Goal: Book appointment/travel/reservation

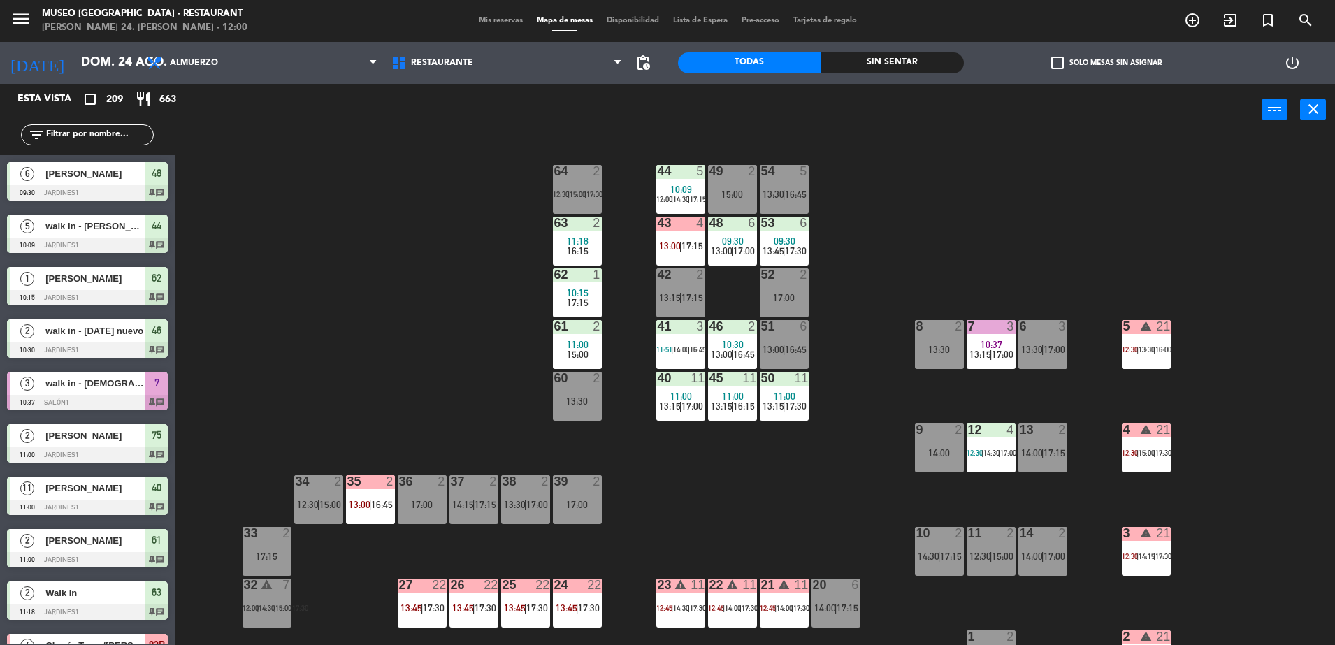
click at [479, 370] on div "44 5 10:09 12:00 | 14:30 | 17:15 49 2 15:00 54 5 13:30 | 16:45 64 2 12:30 | 15:…" at bounding box center [761, 394] width 1147 height 509
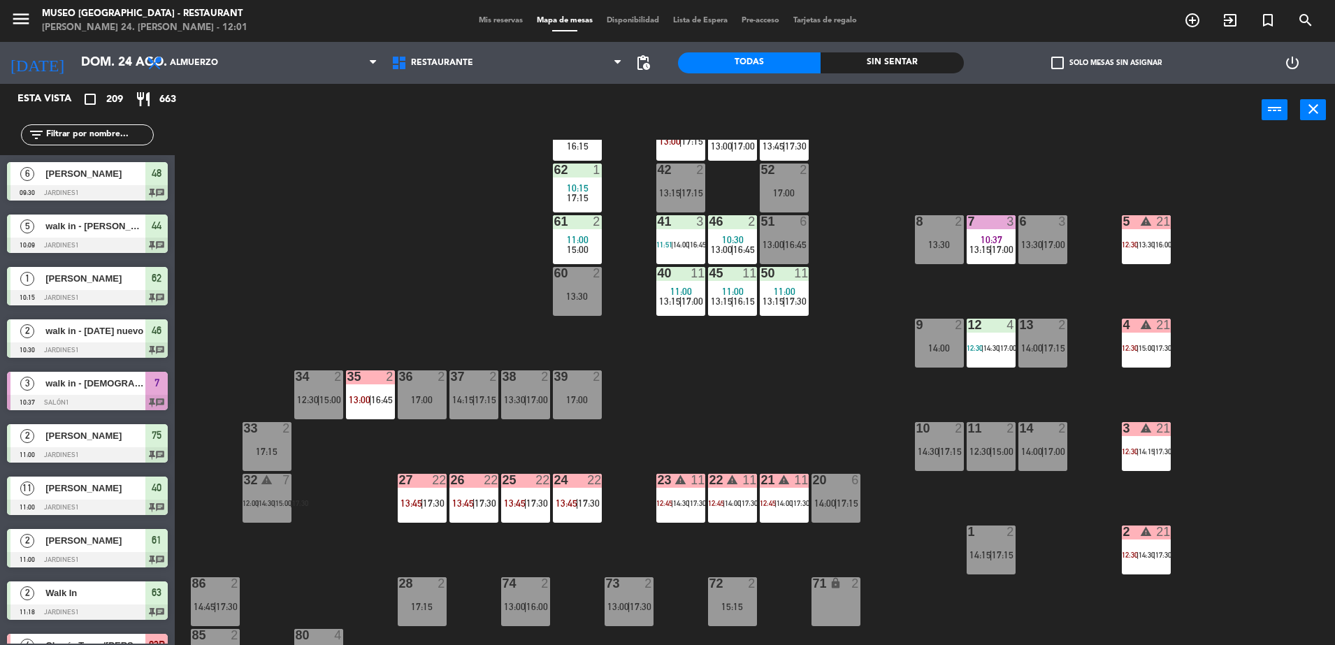
click at [61, 129] on input "text" at bounding box center [99, 134] width 108 height 15
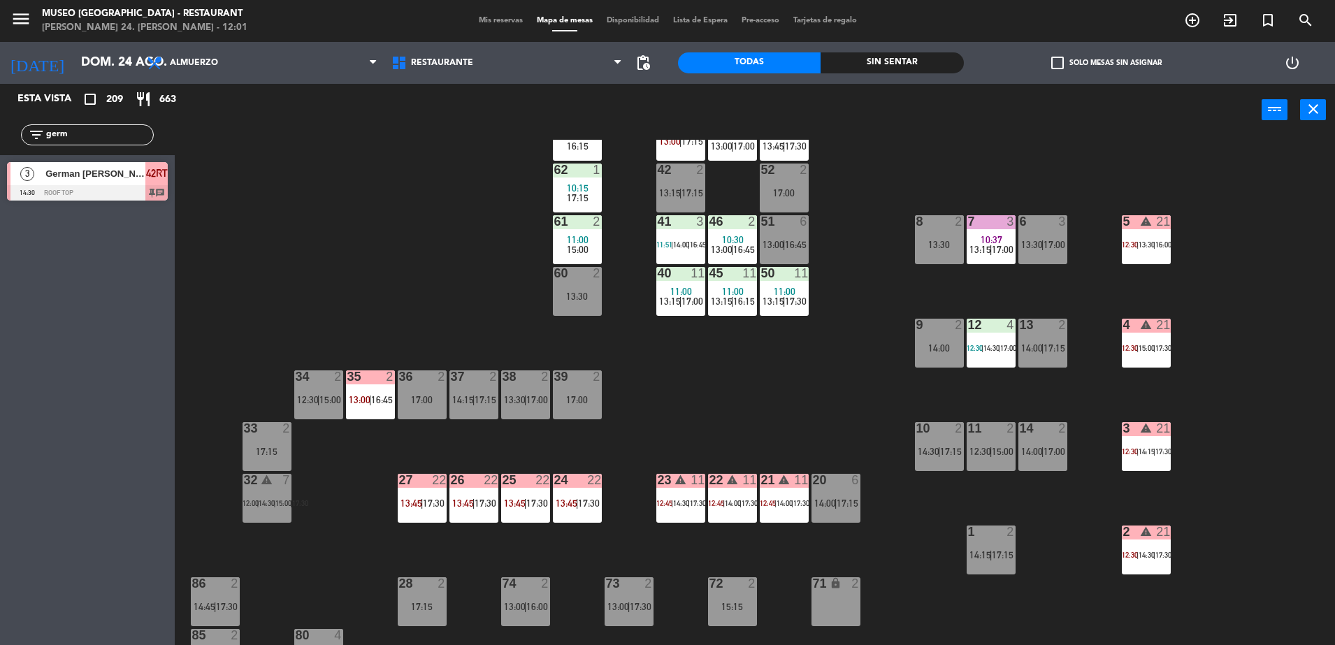
type input "germ"
click at [124, 194] on div at bounding box center [87, 192] width 161 height 15
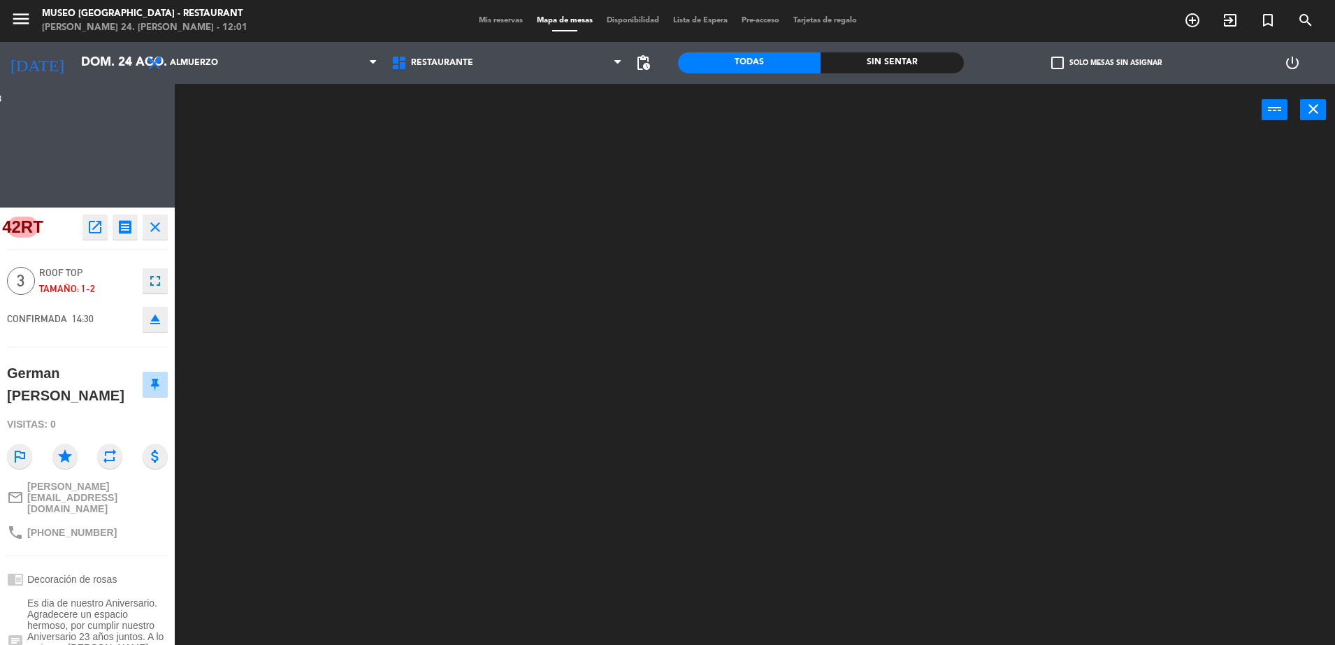
scroll to position [0, 0]
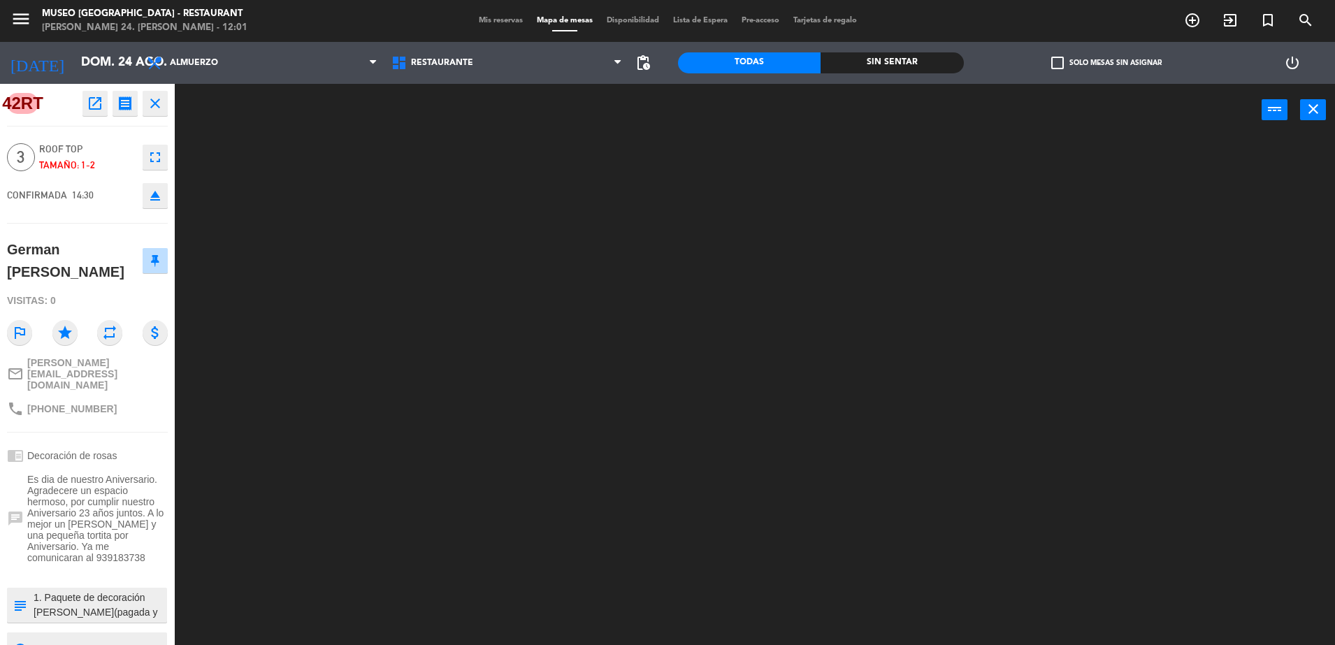
click at [99, 590] on textarea at bounding box center [98, 604] width 133 height 29
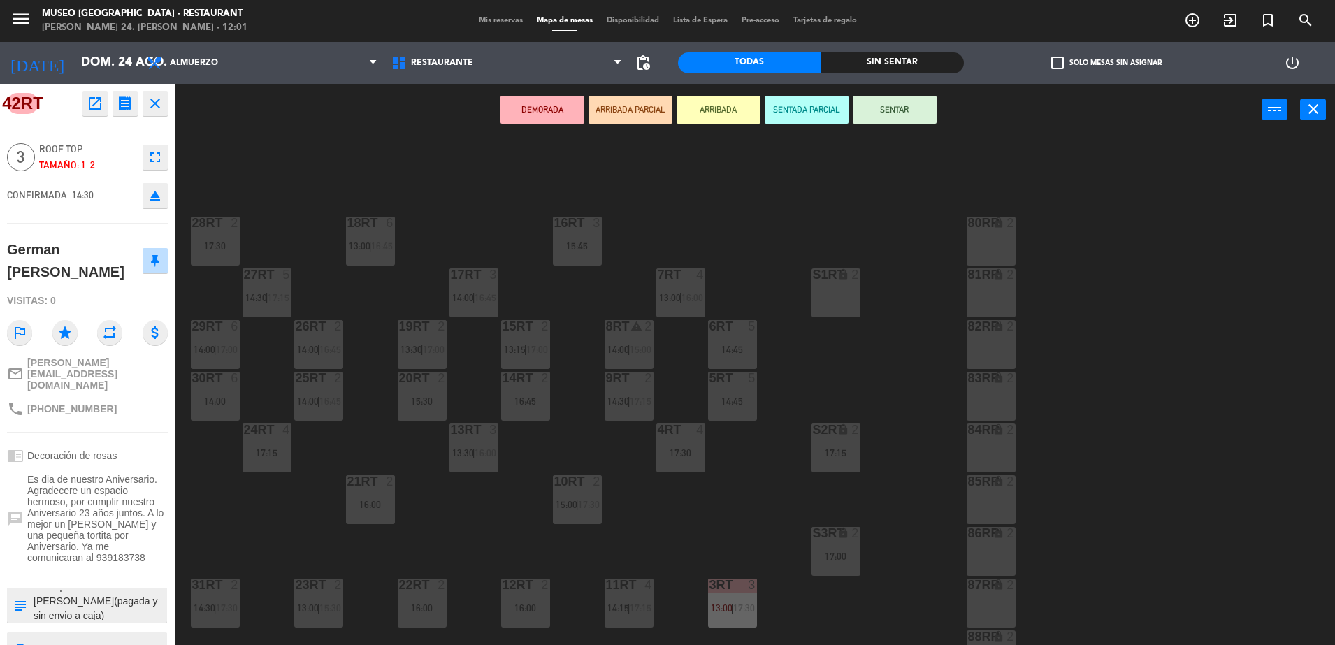
scroll to position [15, 0]
click at [126, 590] on textarea at bounding box center [98, 604] width 133 height 29
click at [477, 505] on div "18RT 6 13:00 | 16:45 16RT 3 15:45 28RT 2 17:30 80RR lock 2 27RT 5 14:30 | 17:15…" at bounding box center [761, 394] width 1147 height 509
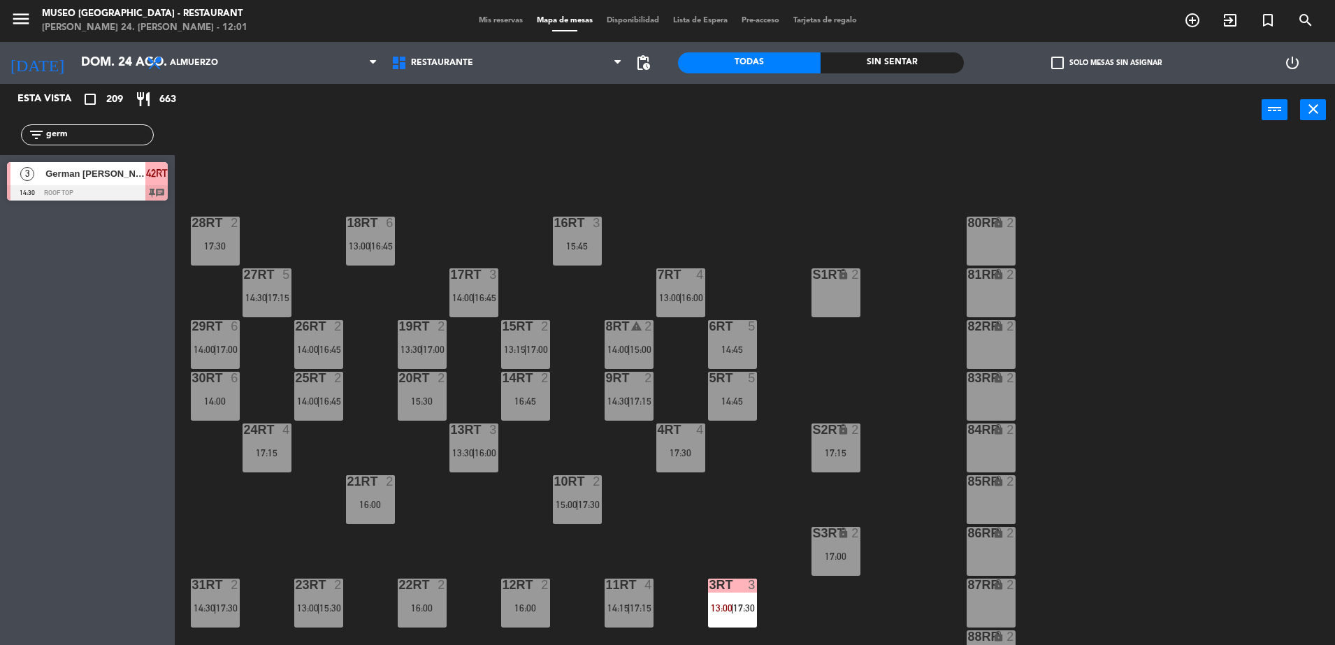
scroll to position [548, 0]
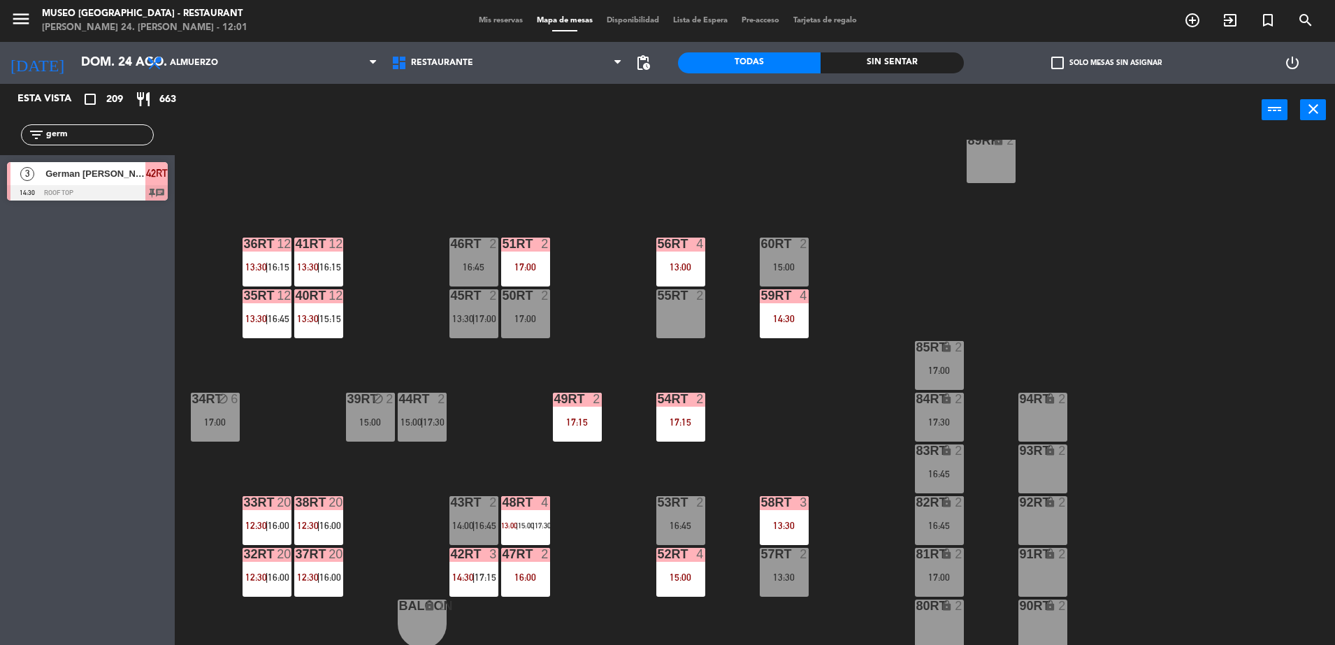
click at [477, 569] on div "42RT 3 14:30 | 17:15" at bounding box center [473, 572] width 49 height 49
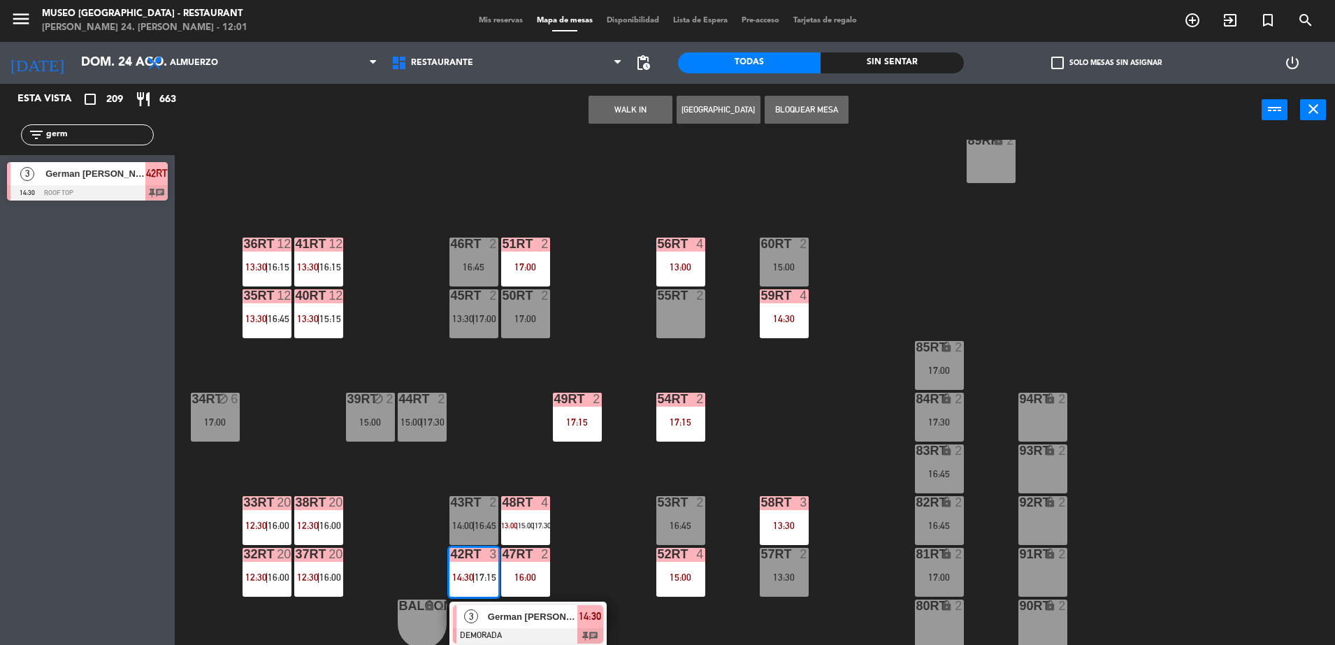
click at [514, 604] on div "3 German [PERSON_NAME] DEMORADA 14:30 chat" at bounding box center [527, 624] width 157 height 45
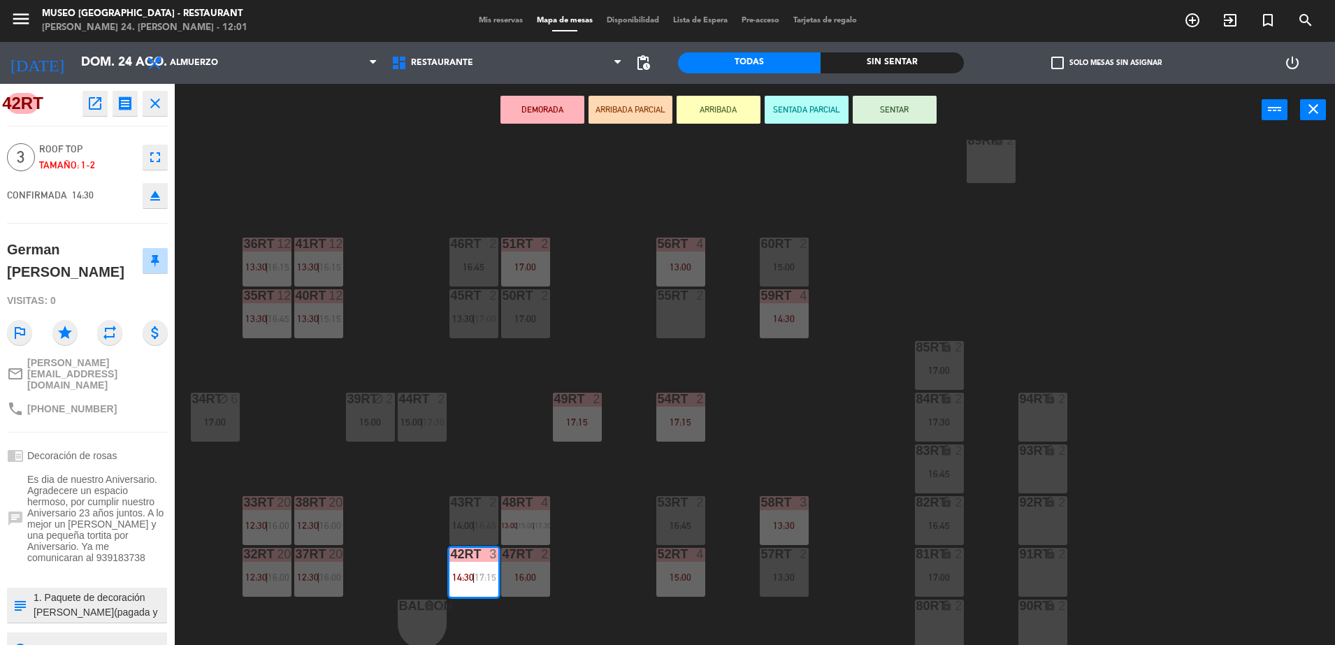
click at [590, 555] on div "18RT 6 13:00 | 16:45 16RT 3 15:45 28RT 2 17:30 80RR lock 2 27RT 5 14:30 | 17:15…" at bounding box center [761, 394] width 1147 height 509
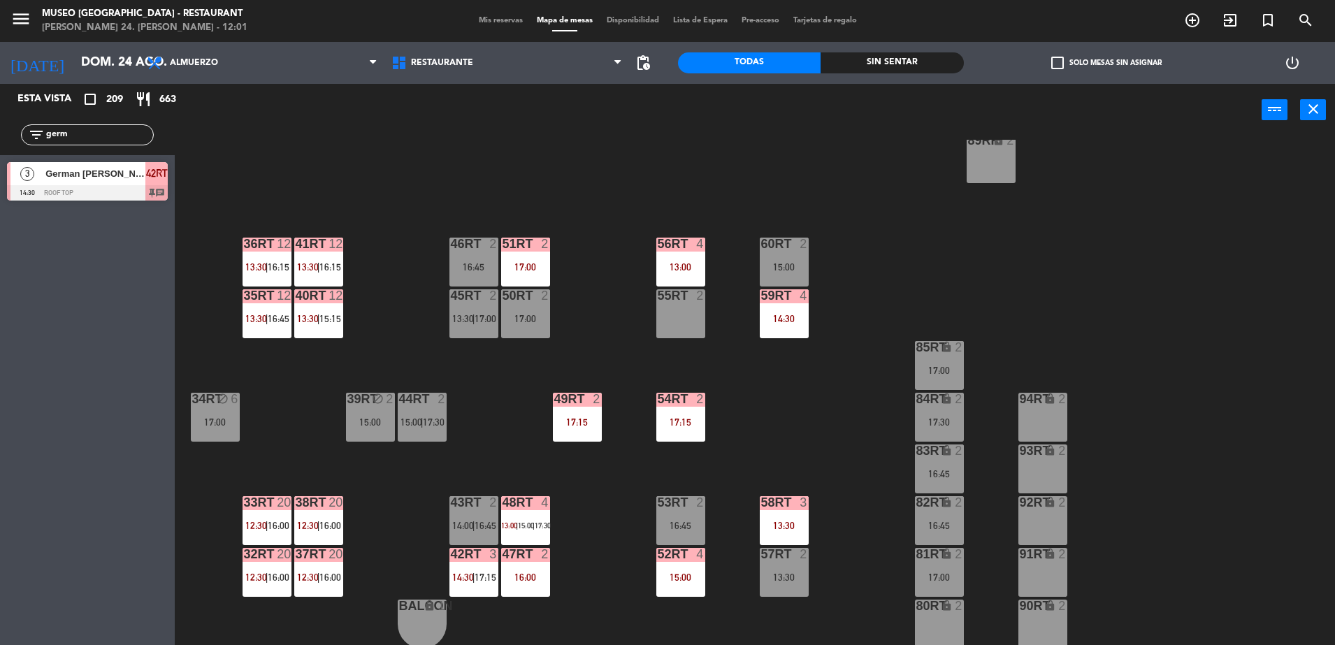
click at [485, 581] on span "17:15" at bounding box center [485, 577] width 22 height 11
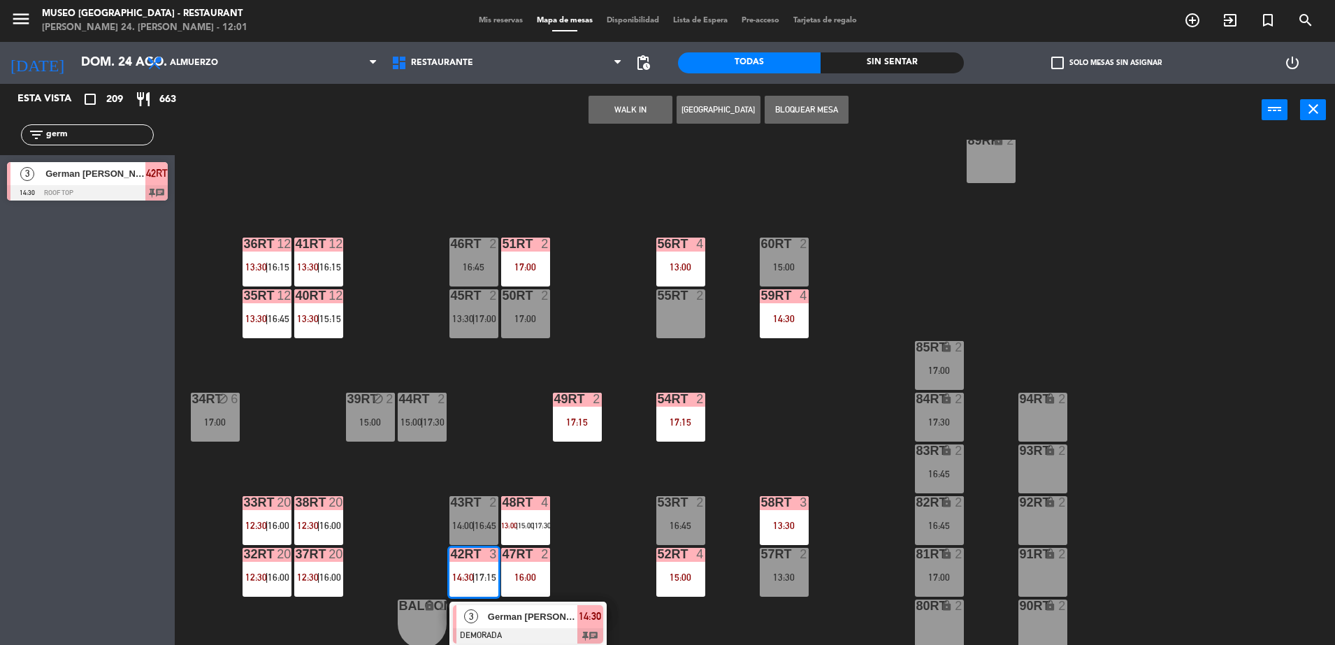
click at [498, 626] on div "German [PERSON_NAME]" at bounding box center [531, 616] width 91 height 23
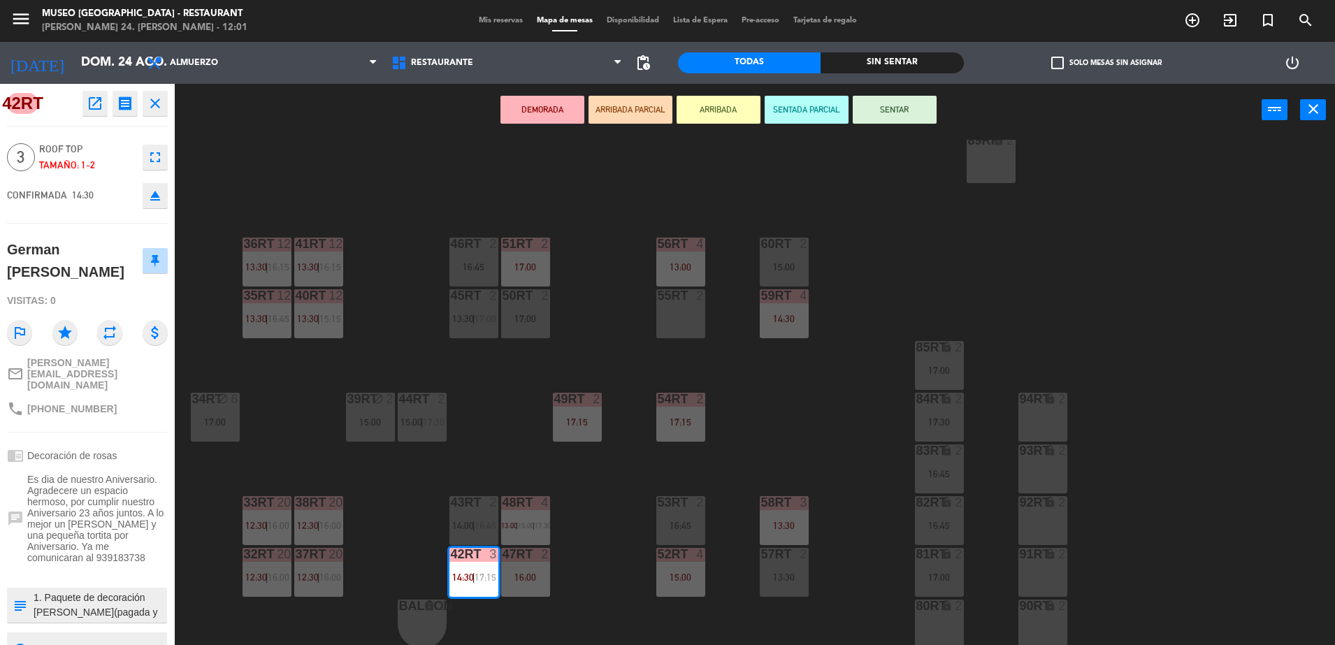
click at [101, 590] on textarea at bounding box center [98, 604] width 133 height 29
click at [489, 433] on div "18RT 6 13:00 | 16:45 16RT 3 15:45 28RT 2 17:30 80RR lock 2 27RT 5 14:30 | 17:15…" at bounding box center [761, 394] width 1147 height 509
